Goal: Task Accomplishment & Management: Complete application form

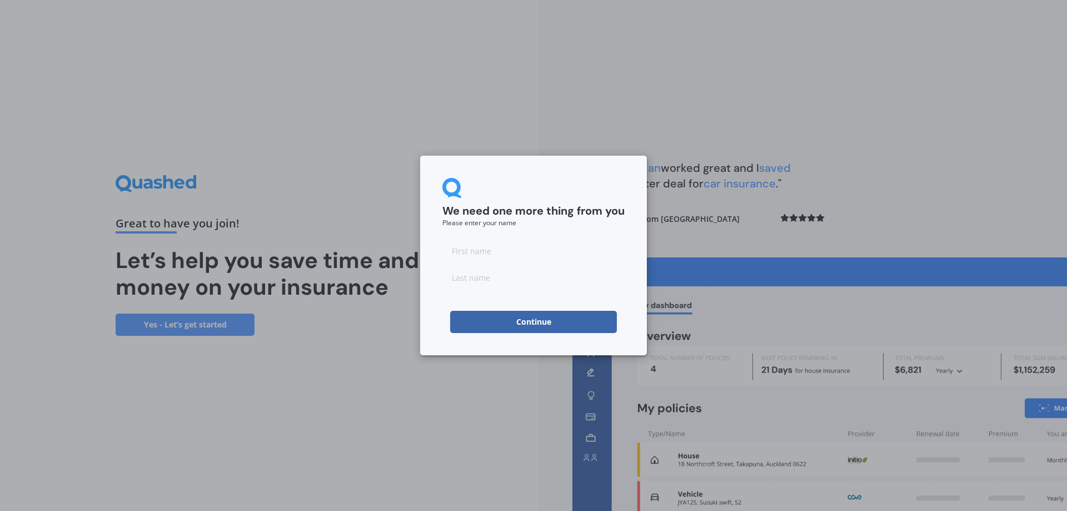
click at [822, 142] on div "We need one more thing from you Please enter your name Continue" at bounding box center [533, 255] width 1067 height 511
click at [534, 317] on button "Continue" at bounding box center [533, 322] width 167 height 22
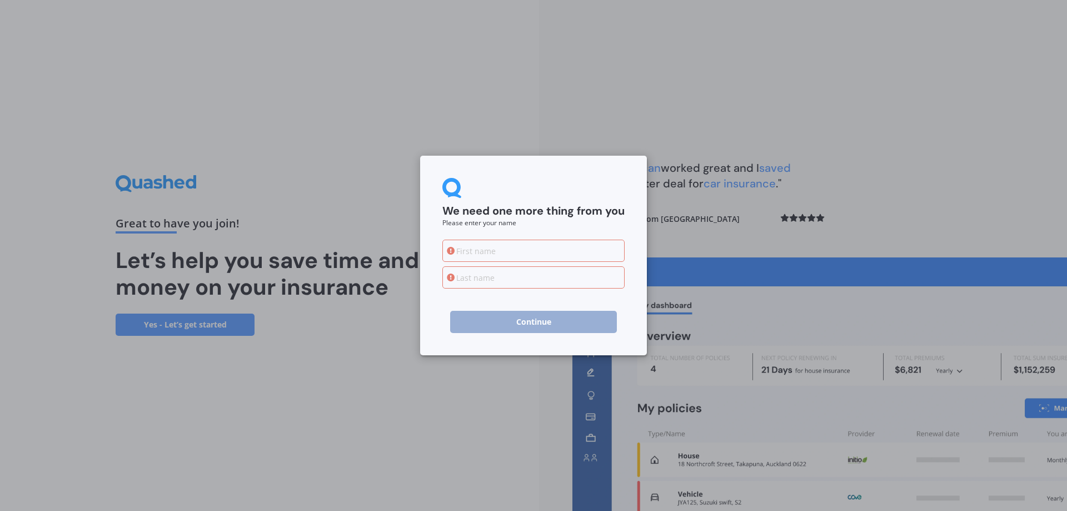
click at [734, 213] on div "We need one more thing from you Please enter your name Continue" at bounding box center [533, 255] width 1067 height 511
